Goal: Task Accomplishment & Management: Manage account settings

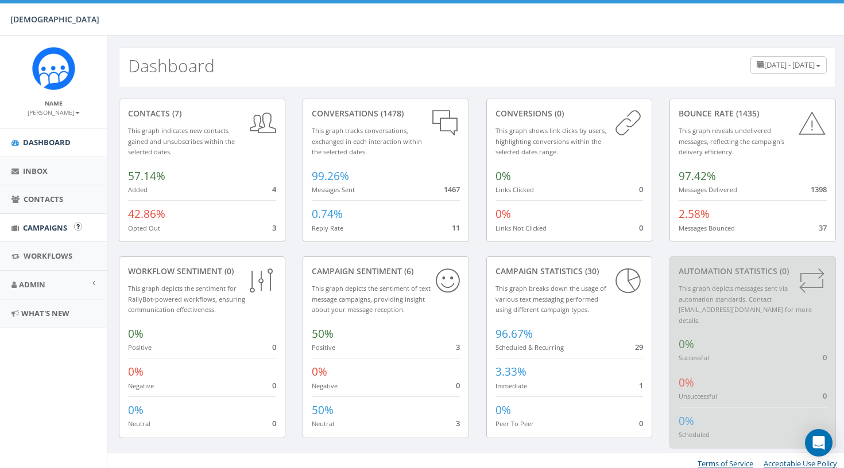
click at [46, 224] on span "Campaigns" at bounding box center [45, 228] width 44 height 10
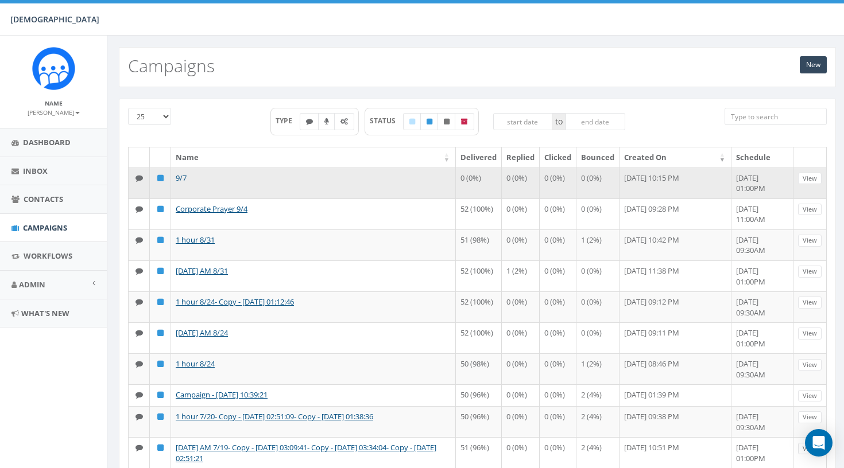
click at [182, 176] on link "9/7" at bounding box center [181, 178] width 11 height 10
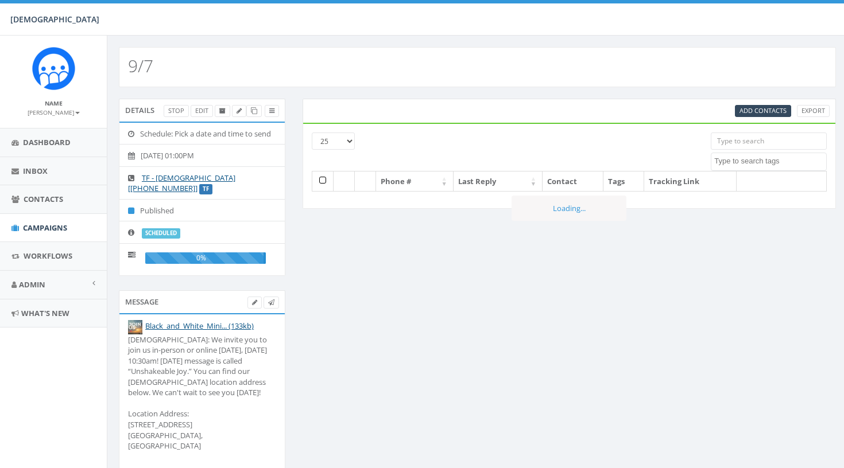
select select
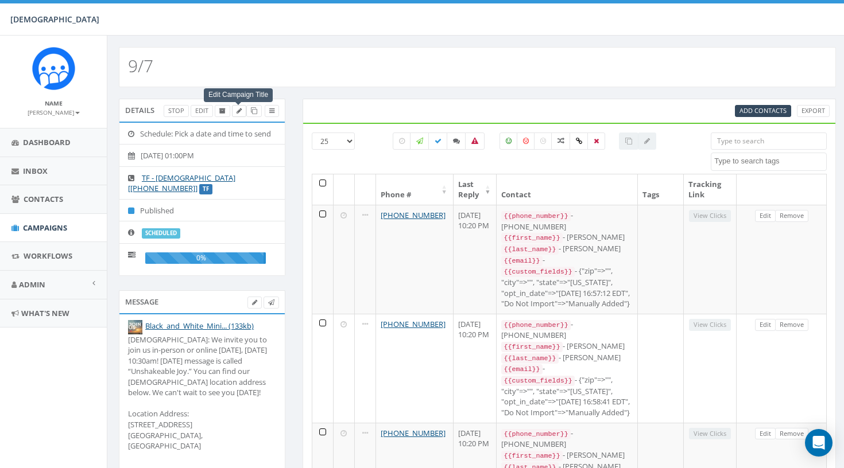
click at [237, 112] on icon at bounding box center [238, 111] width 5 height 6
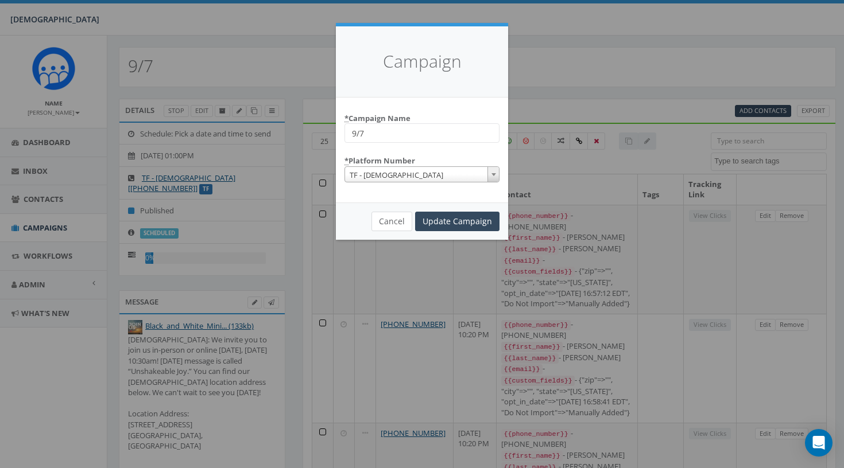
click at [393, 212] on button "Cancel" at bounding box center [391, 222] width 41 height 20
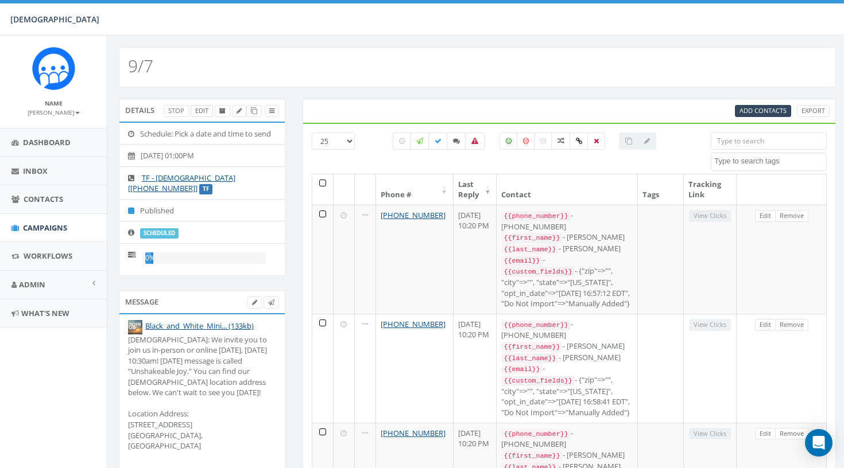
click at [201, 108] on link "Edit" at bounding box center [202, 111] width 22 height 12
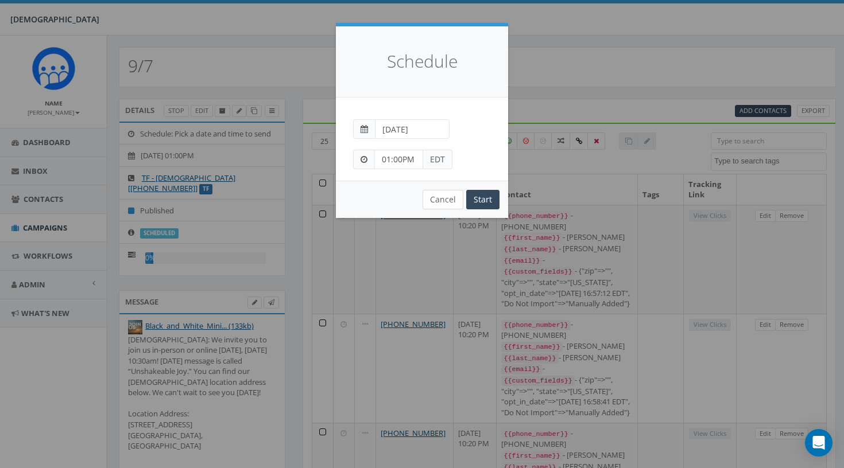
click at [438, 203] on button "Cancel" at bounding box center [442, 200] width 41 height 20
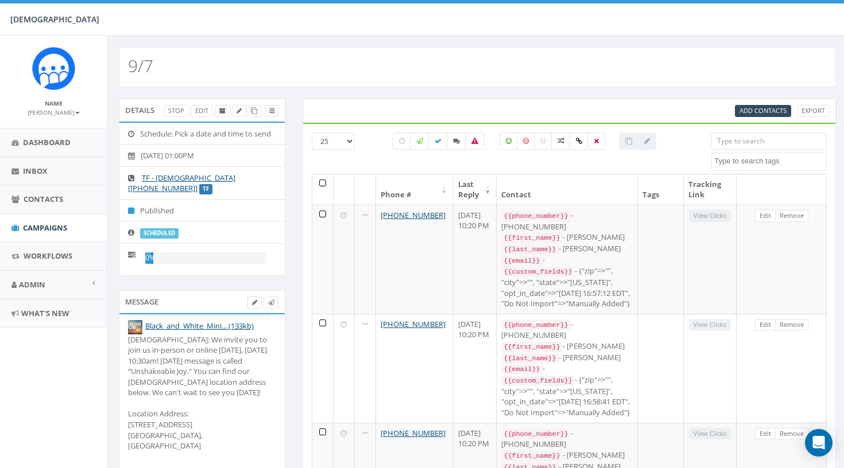
click at [258, 297] on link at bounding box center [254, 303] width 14 height 12
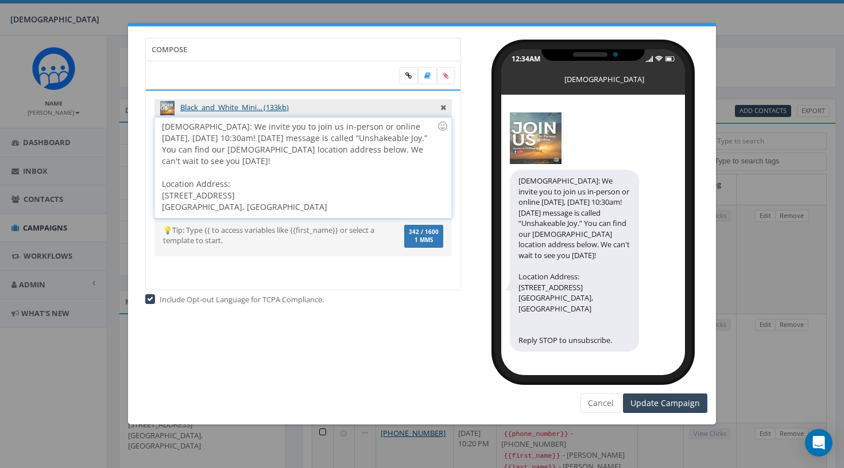
click at [254, 148] on div "Hope Covenant Church: We invite you to join us in-person or online tomorrow, Su…" at bounding box center [303, 168] width 296 height 100
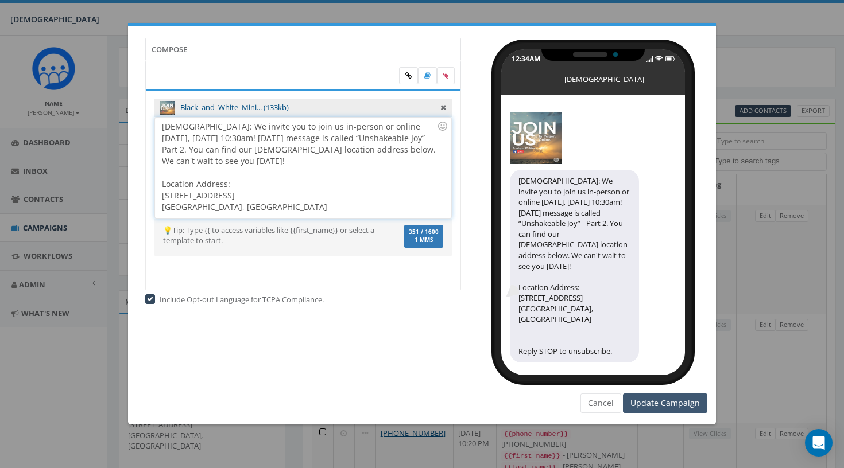
click at [659, 401] on input "Update Campaign" at bounding box center [665, 404] width 84 height 20
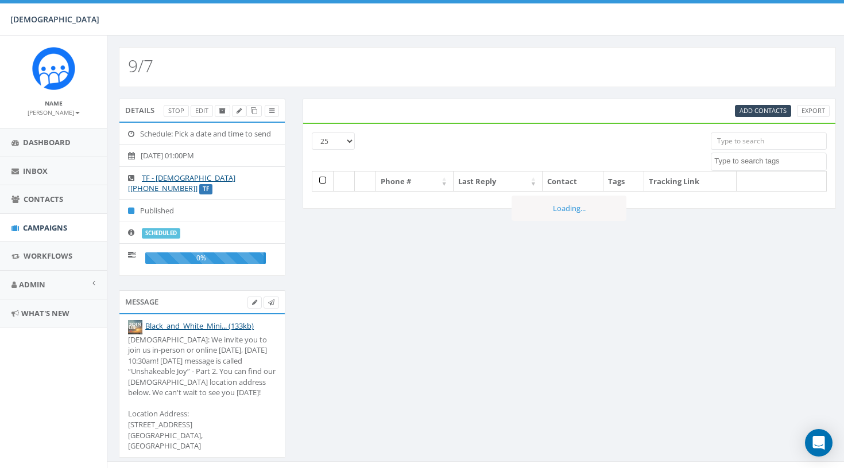
select select
